Goal: Find specific page/section: Find specific page/section

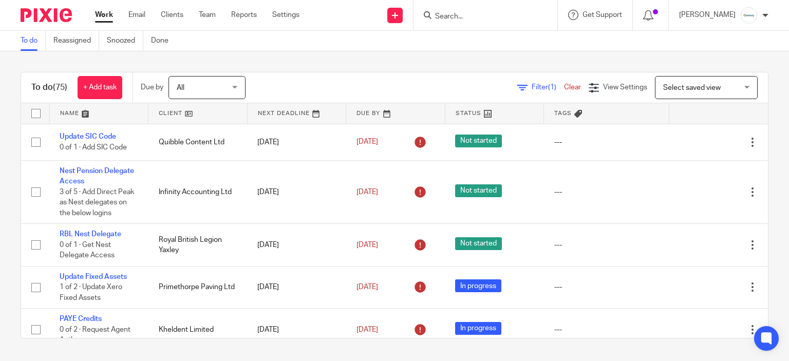
click at [478, 15] on input "Search" at bounding box center [480, 16] width 92 height 9
click at [677, 78] on span "Select saved view" at bounding box center [700, 88] width 75 height 22
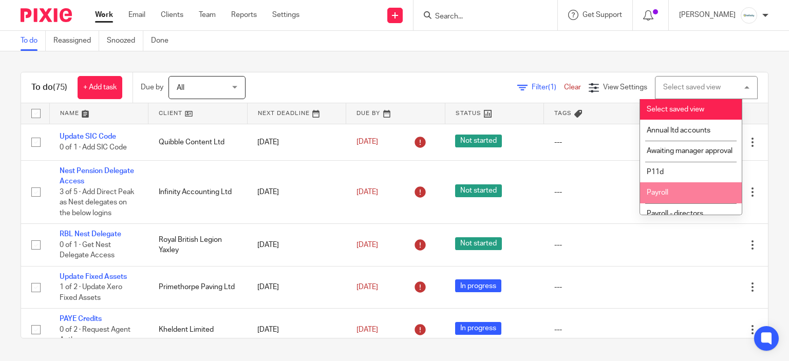
click at [686, 203] on li "Payroll" at bounding box center [691, 192] width 102 height 21
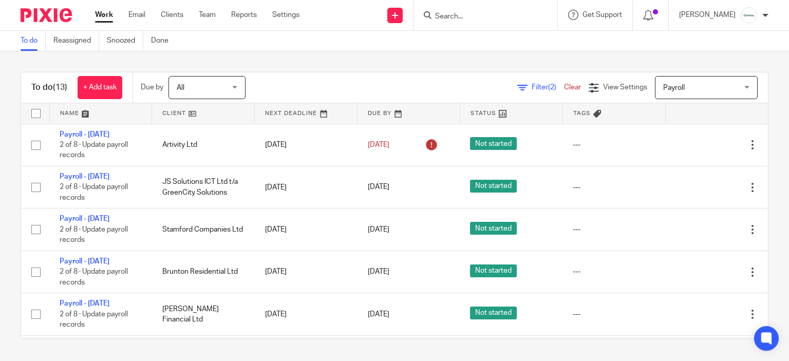
click at [516, 18] on input "Search" at bounding box center [480, 16] width 92 height 9
type input "chris smith"
click at [356, 27] on div "Send new email Create task Add client chris smith No results found. Try searchi…" at bounding box center [552, 15] width 474 height 30
click at [500, 22] on div at bounding box center [485, 15] width 144 height 30
click at [498, 14] on input "Search" at bounding box center [480, 16] width 92 height 9
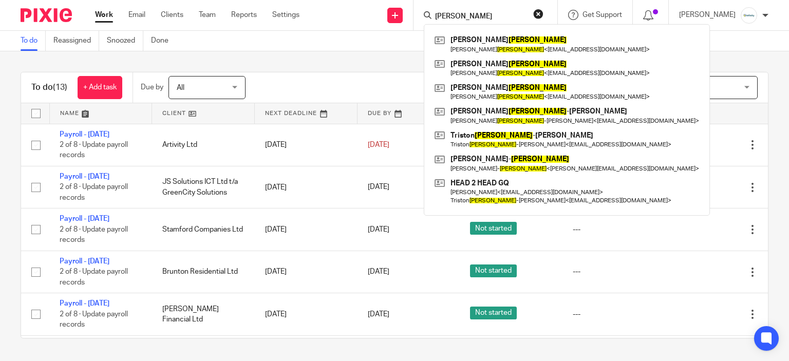
type input "smith"
click at [392, 66] on div "To do (13) + Add task Due by All All Today Tomorrow This week Next week This mo…" at bounding box center [394, 205] width 789 height 308
